Goal: Task Accomplishment & Management: Use online tool/utility

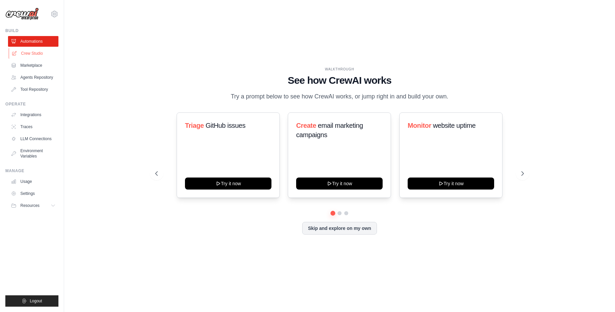
click at [26, 51] on link "Crew Studio" at bounding box center [34, 53] width 50 height 11
click at [30, 54] on link "Crew Studio" at bounding box center [34, 53] width 50 height 11
click at [31, 66] on link "Marketplace" at bounding box center [34, 65] width 50 height 11
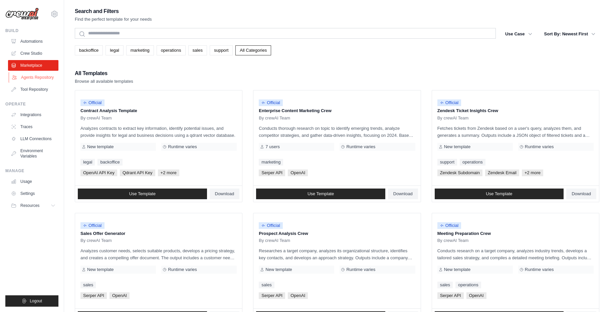
click at [29, 79] on link "Agents Repository" at bounding box center [34, 77] width 50 height 11
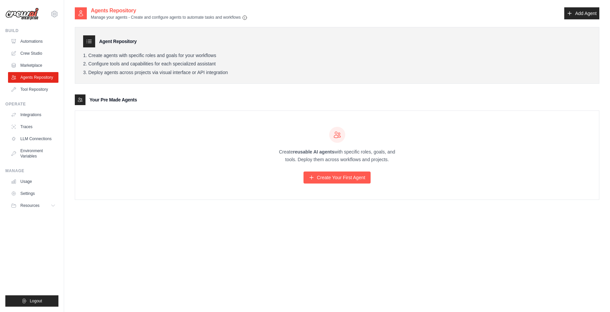
drag, startPoint x: 100, startPoint y: 41, endPoint x: 155, endPoint y: 43, distance: 55.2
click at [155, 43] on div "Agent Repository" at bounding box center [337, 41] width 508 height 12
click at [347, 178] on link "Create Your First Agent" at bounding box center [337, 178] width 67 height 12
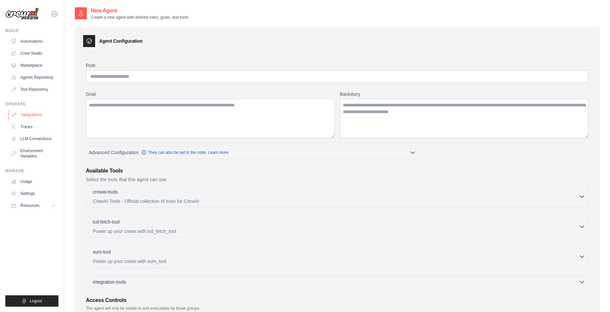
click at [25, 113] on link "Integrations" at bounding box center [34, 115] width 50 height 11
